Goal: Task Accomplishment & Management: Manage account settings

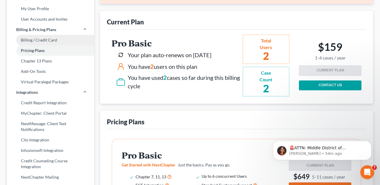
click at [35, 41] on link "Billing / Credit Card" at bounding box center [50, 40] width 87 height 10
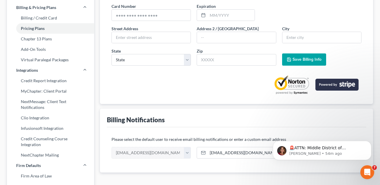
scroll to position [68, 0]
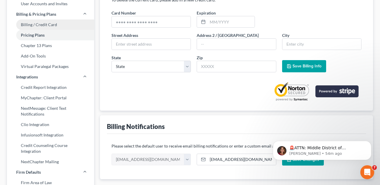
click at [48, 27] on link "Billing / Credit Card" at bounding box center [50, 24] width 87 height 10
click at [45, 23] on link "Billing / Credit Card" at bounding box center [50, 24] width 87 height 10
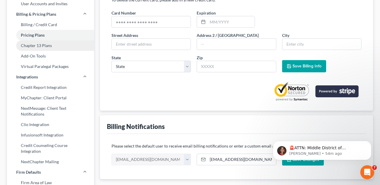
scroll to position [0, 0]
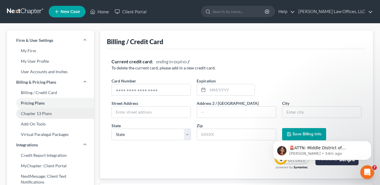
click at [45, 112] on link "Chapter 13 Plans" at bounding box center [50, 113] width 87 height 10
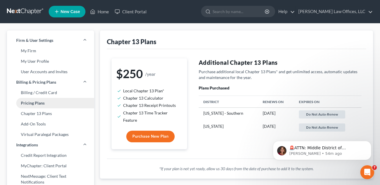
click at [42, 99] on link "Pricing Plans" at bounding box center [50, 103] width 87 height 10
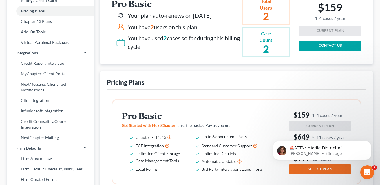
scroll to position [95, 0]
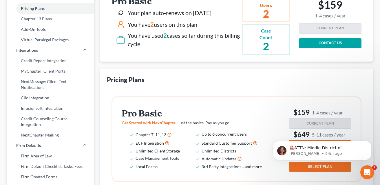
click at [160, 14] on div "Your plan auto-renews on [DATE]" at bounding box center [170, 13] width 84 height 8
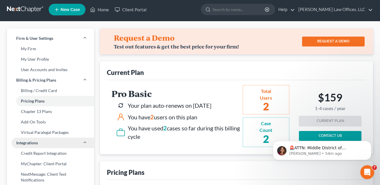
scroll to position [0, 0]
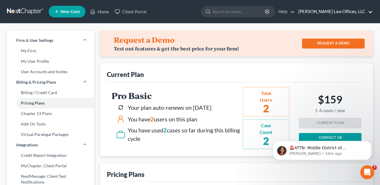
click at [333, 11] on link "[PERSON_NAME] Law Offices, LLC" at bounding box center [334, 11] width 77 height 10
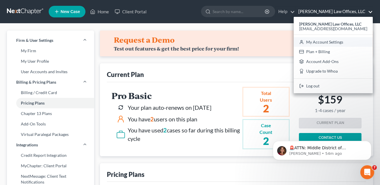
click at [336, 40] on link "My Account Settings" at bounding box center [333, 42] width 79 height 10
select select "24"
select select "33"
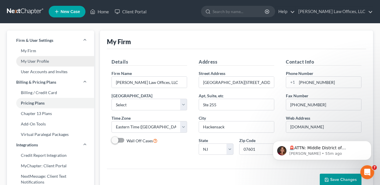
click at [37, 62] on link "My User Profile" at bounding box center [50, 61] width 87 height 10
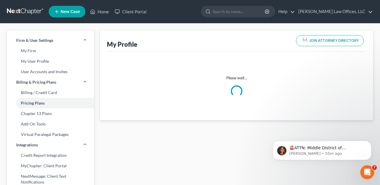
select select "35"
select select "51"
select select "attorney"
select select "0"
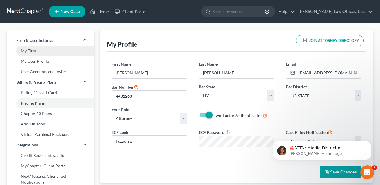
click at [35, 52] on link "My Firm" at bounding box center [50, 51] width 87 height 10
select select "51"
select select "24"
select select "33"
